Goal: Task Accomplishment & Management: Complete application form

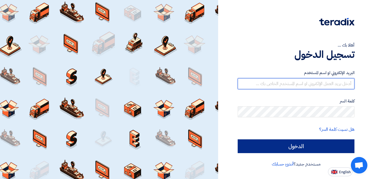
type input "[EMAIL_ADDRESS][DOMAIN_NAME]"
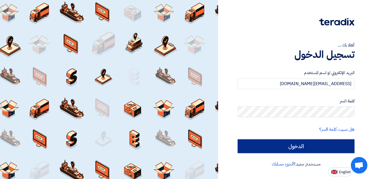
click at [274, 148] on input "الدخول" at bounding box center [296, 146] width 117 height 14
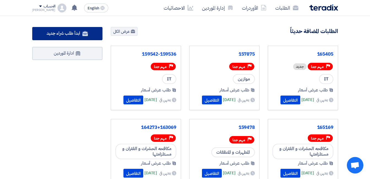
click at [64, 28] on link "ابدأ طلب شراء جديد" at bounding box center [67, 33] width 70 height 13
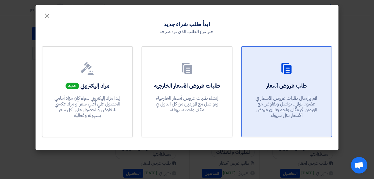
click at [269, 91] on div "طلب عروض أسعار قم بإرسال طلبات عروض الأسعار في غضون ثواني, تواصل وتفاوض مع المو…" at bounding box center [286, 102] width 77 height 40
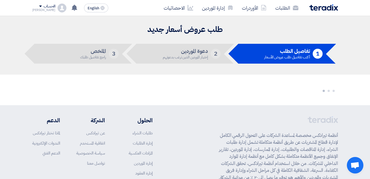
click at [322, 7] on img at bounding box center [323, 7] width 29 height 6
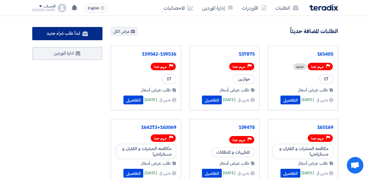
click at [67, 30] on span "ابدأ طلب شراء جديد" at bounding box center [63, 33] width 33 height 7
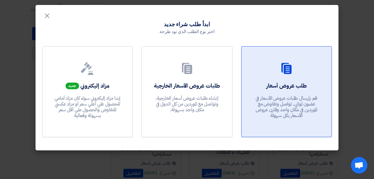
click at [329, 97] on link "طلب عروض أسعار قم بإرسال طلبات عروض الأسعار في غضون ثواني, تواصل وتفاوض مع المو…" at bounding box center [286, 91] width 91 height 91
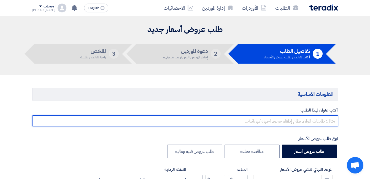
click at [291, 123] on input "text" at bounding box center [185, 120] width 306 height 11
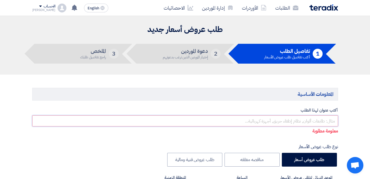
paste input "165389"
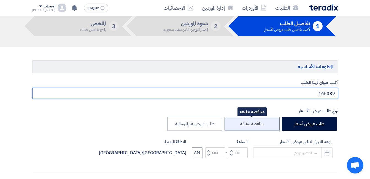
scroll to position [55, 0]
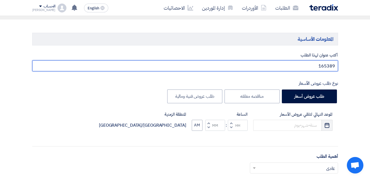
type input "165389"
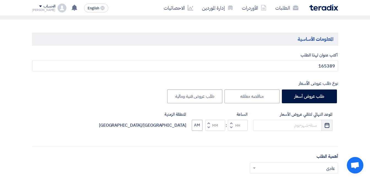
click at [323, 127] on button "Pick a date" at bounding box center [326, 125] width 11 height 11
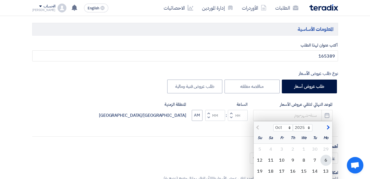
scroll to position [83, 0]
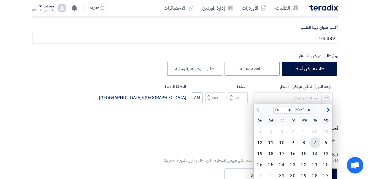
click at [318, 144] on div "7" at bounding box center [314, 142] width 11 height 11
type input "[DATE]"
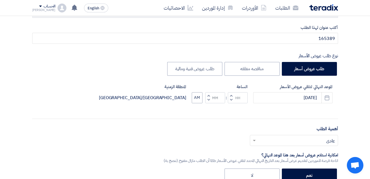
click at [318, 144] on input "text" at bounding box center [296, 140] width 77 height 9
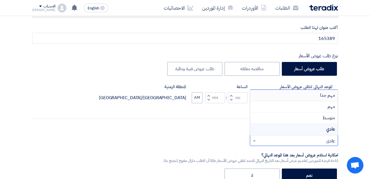
click at [324, 97] on span "مهم جدا" at bounding box center [327, 95] width 15 height 7
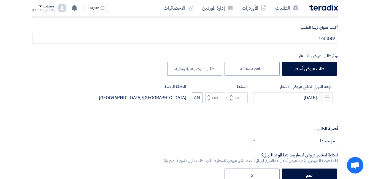
click at [233, 99] on button "Decrement hours" at bounding box center [231, 99] width 7 height 7
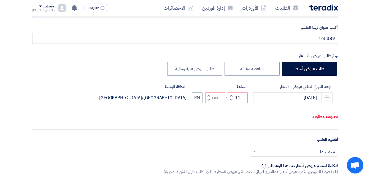
click at [231, 102] on span "button" at bounding box center [231, 100] width 2 height 4
click at [229, 99] on button "Increment hours" at bounding box center [231, 95] width 7 height 7
click at [230, 97] on span "button" at bounding box center [231, 95] width 2 height 4
type input "12"
click at [208, 97] on span "button" at bounding box center [208, 95] width 2 height 4
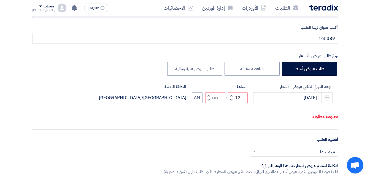
type input "01"
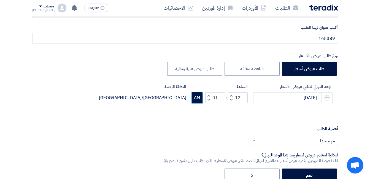
click at [193, 100] on button "AM" at bounding box center [197, 97] width 11 height 11
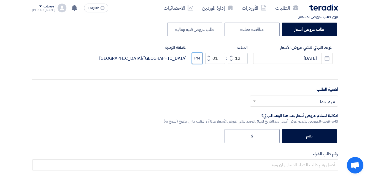
scroll to position [138, 0]
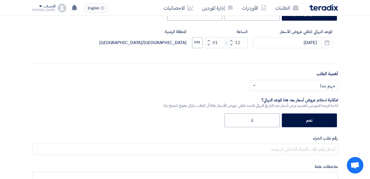
click at [312, 91] on div "أختر أهمية الطلب... × مهم جدا ×" at bounding box center [185, 87] width 306 height 15
click at [263, 117] on label "لا" at bounding box center [251, 120] width 55 height 14
click at [253, 118] on input "لا" at bounding box center [251, 120] width 4 height 4
radio input "true"
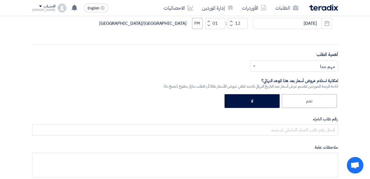
scroll to position [165, 0]
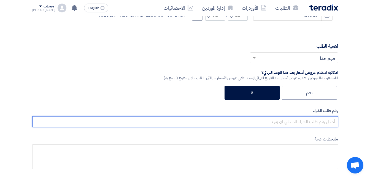
click at [293, 119] on input "text" at bounding box center [185, 121] width 306 height 11
paste input "165389"
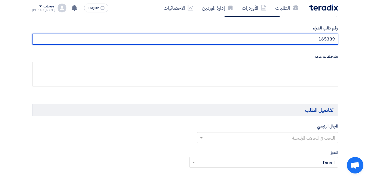
scroll to position [275, 0]
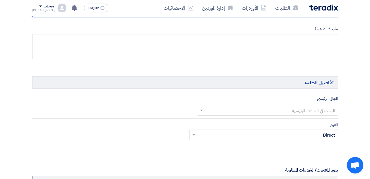
type input "165389"
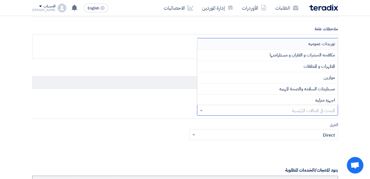
click at [315, 110] on input "text" at bounding box center [270, 110] width 130 height 9
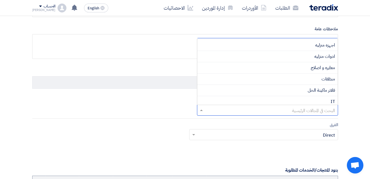
scroll to position [58, 0]
click at [323, 99] on div "IT" at bounding box center [267, 98] width 140 height 11
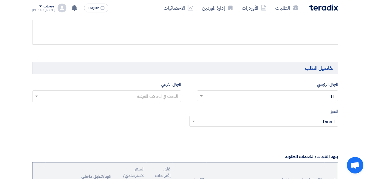
scroll to position [303, 0]
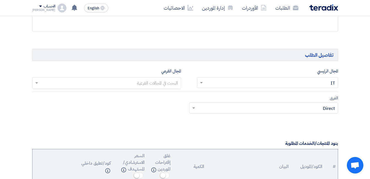
click at [167, 84] on input "text" at bounding box center [106, 83] width 143 height 9
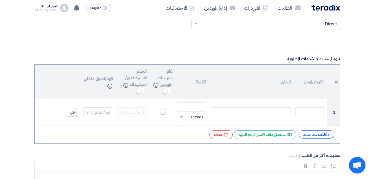
scroll to position [440, 0]
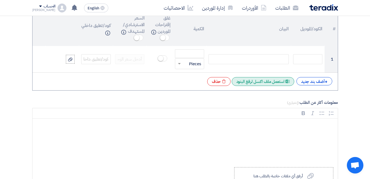
click at [258, 85] on div "Excel file استعمل ملف اكسل لرفع البنود" at bounding box center [262, 81] width 62 height 9
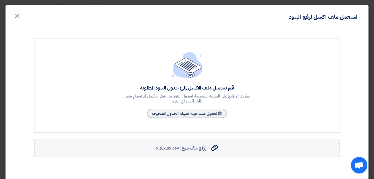
click at [183, 139] on label "إرفع ملف بنوع: xls,xlsx,csv إرفع ملف بنوع: xls,xlsx,csv" at bounding box center [187, 148] width 306 height 18
click at [0, 0] on input "إرفع ملف بنوع: xls,xlsx,csv إرفع ملف بنوع: xls,xlsx,csv" at bounding box center [0, 0] width 0 height 0
click at [198, 154] on label "إرفع ملف بنوع: xls,xlsx,csv إرفع ملف بنوع: xls,xlsx,csv" at bounding box center [187, 148] width 306 height 18
click at [0, 0] on input "إرفع ملف بنوع: xls,xlsx,csv إرفع ملف بنوع: xls,xlsx,csv" at bounding box center [0, 0] width 0 height 0
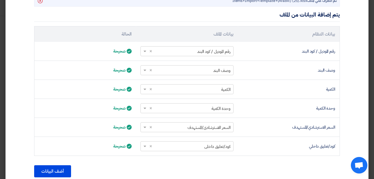
scroll to position [189, 0]
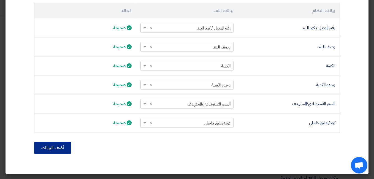
click at [56, 146] on button "أضف البيانات" at bounding box center [52, 148] width 37 height 12
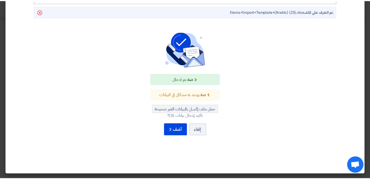
scroll to position [154, 0]
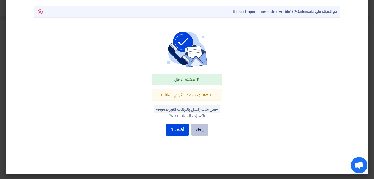
click at [204, 131] on button "إلغاء" at bounding box center [199, 130] width 17 height 12
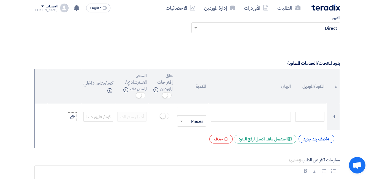
scroll to position [413, 0]
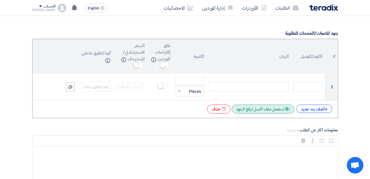
click at [255, 108] on div "Excel file استعمل ملف اكسل لرفع البنود" at bounding box center [262, 109] width 62 height 9
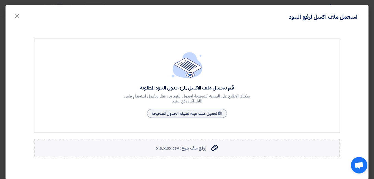
click at [196, 146] on span "إرفع ملف بنوع: xls,xlsx,csv" at bounding box center [180, 148] width 49 height 7
click at [0, 0] on input "إرفع ملف بنوع: xls,xlsx,csv إرفع ملف بنوع: xls,xlsx,csv" at bounding box center [0, 0] width 0 height 0
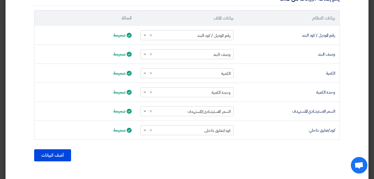
scroll to position [189, 0]
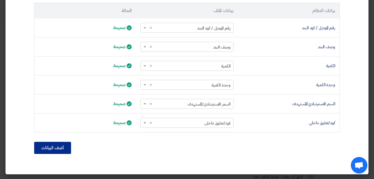
click at [55, 148] on button "أضف البيانات" at bounding box center [52, 148] width 37 height 12
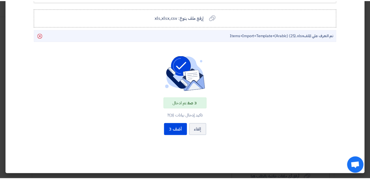
scroll to position [130, 0]
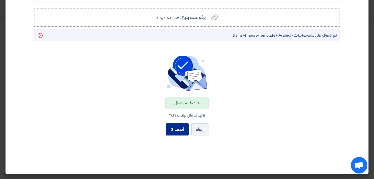
click at [176, 133] on button "أضف 3" at bounding box center [177, 129] width 23 height 12
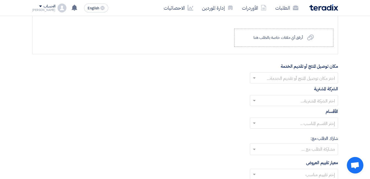
scroll to position [633, 0]
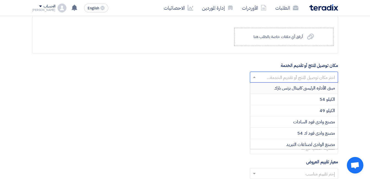
click at [306, 79] on input "text" at bounding box center [296, 77] width 77 height 9
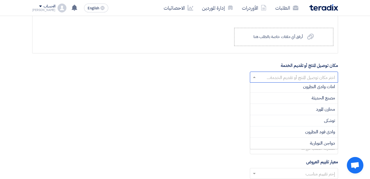
scroll to position [138, 0]
click at [327, 98] on span "مخازن المورد" at bounding box center [325, 97] width 19 height 7
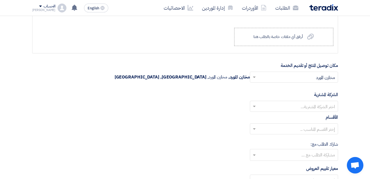
click at [310, 102] on div at bounding box center [294, 106] width 88 height 9
click at [311, 118] on span "Wadi Group وادي جروب" at bounding box center [313, 117] width 44 height 7
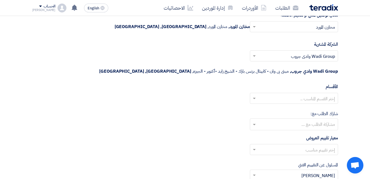
scroll to position [688, 0]
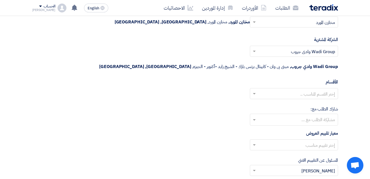
click at [309, 90] on input "text" at bounding box center [296, 94] width 77 height 9
click at [296, 116] on input "text" at bounding box center [293, 120] width 83 height 9
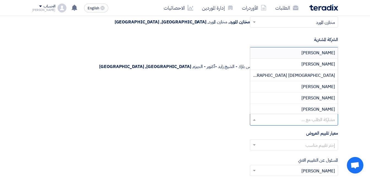
click at [296, 141] on input "text" at bounding box center [296, 145] width 77 height 9
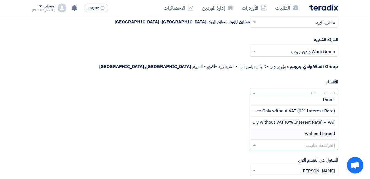
click at [318, 130] on span "waheed fareed" at bounding box center [320, 133] width 30 height 7
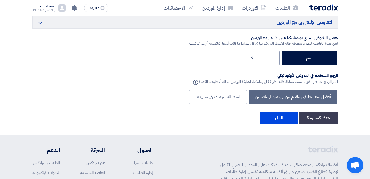
scroll to position [991, 0]
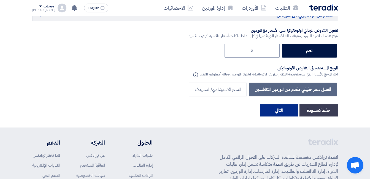
click at [279, 104] on button "التالي" at bounding box center [279, 110] width 39 height 12
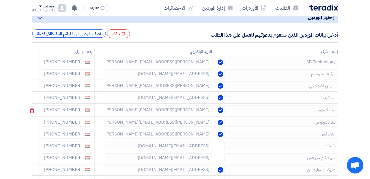
scroll to position [83, 0]
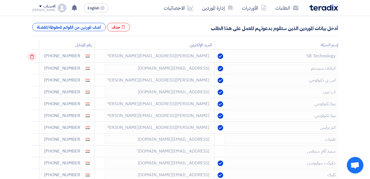
click at [35, 57] on icon at bounding box center [31, 56] width 9 height 9
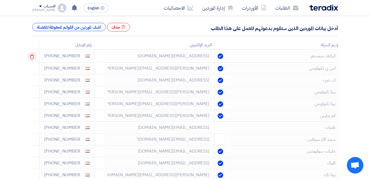
click at [35, 57] on icon at bounding box center [31, 56] width 9 height 9
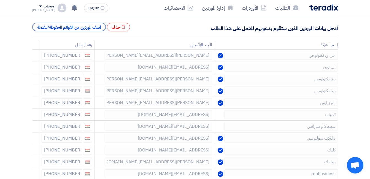
click at [0, 0] on icon at bounding box center [0, 0] width 0 height 0
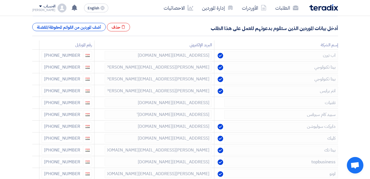
click at [0, 0] on icon at bounding box center [0, 0] width 0 height 0
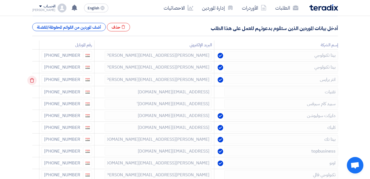
scroll to position [110, 0]
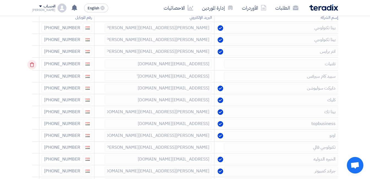
click at [32, 65] on icon at bounding box center [31, 64] width 9 height 9
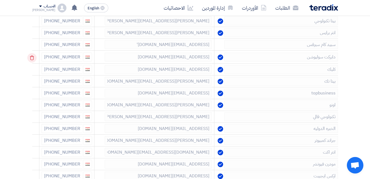
scroll to position [138, 0]
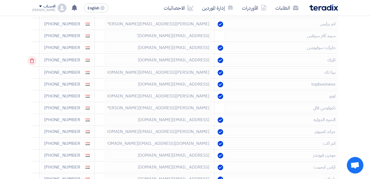
click at [30, 61] on icon at bounding box center [31, 60] width 9 height 9
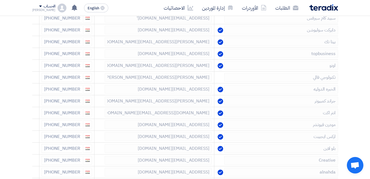
scroll to position [165, 0]
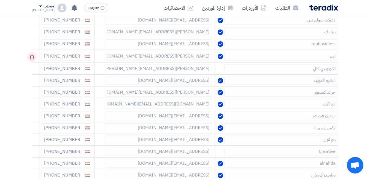
click at [33, 57] on icon at bounding box center [31, 56] width 9 height 9
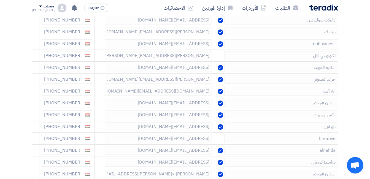
click at [0, 0] on icon at bounding box center [0, 0] width 0 height 0
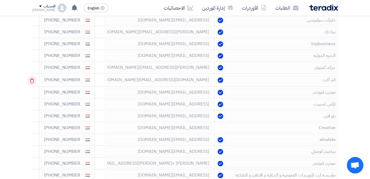
click at [34, 78] on icon at bounding box center [31, 80] width 9 height 9
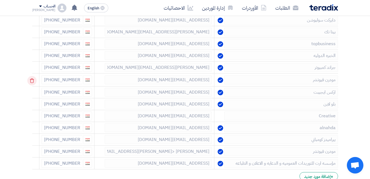
click at [34, 79] on icon at bounding box center [31, 80] width 9 height 9
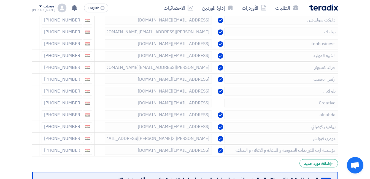
click at [0, 0] on icon at bounding box center [0, 0] width 0 height 0
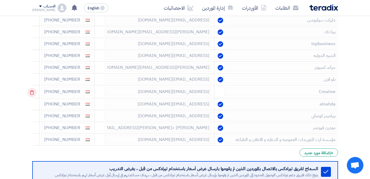
click at [33, 92] on icon at bounding box center [31, 92] width 9 height 9
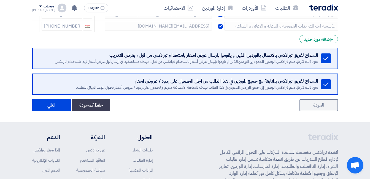
scroll to position [275, 0]
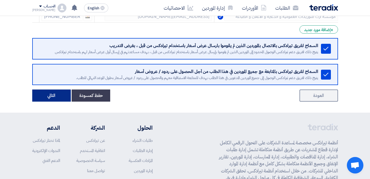
click at [48, 97] on button "التالي" at bounding box center [51, 95] width 39 height 12
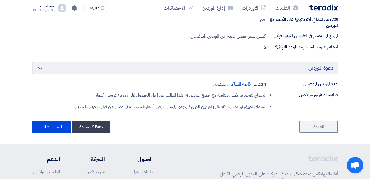
scroll to position [358, 0]
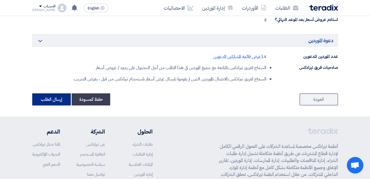
click at [55, 99] on button "إرسال الطلب" at bounding box center [51, 99] width 39 height 12
